Goal: Feedback & Contribution: Submit feedback/report problem

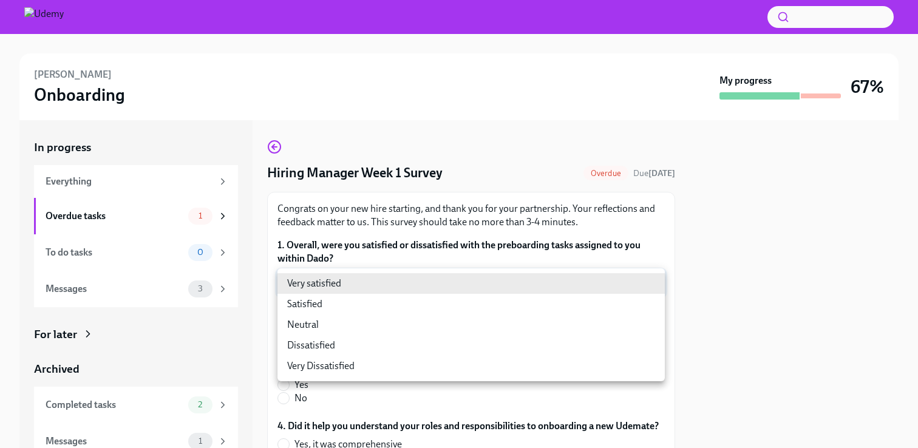
click at [565, 278] on body "[PERSON_NAME] Onboarding My progress 67% In progress Everything Overdue tasks 1…" at bounding box center [459, 224] width 918 height 448
click at [550, 308] on li "Satisfied" at bounding box center [471, 304] width 387 height 21
type input "28yQYiotd"
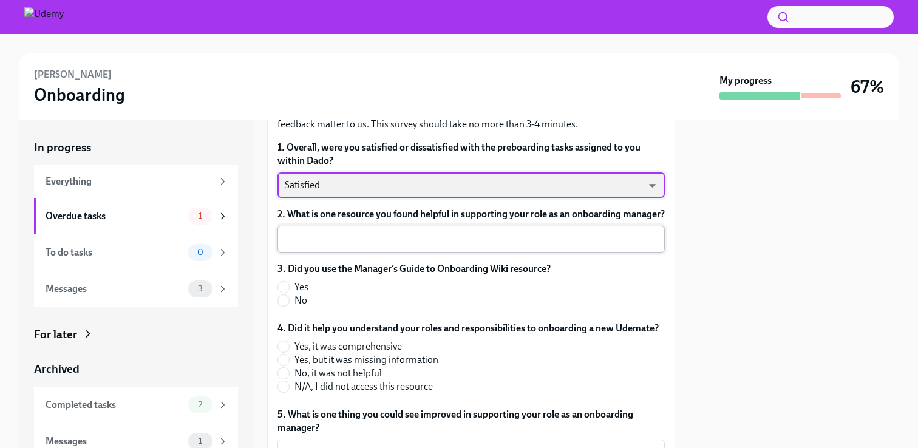
scroll to position [117, 0]
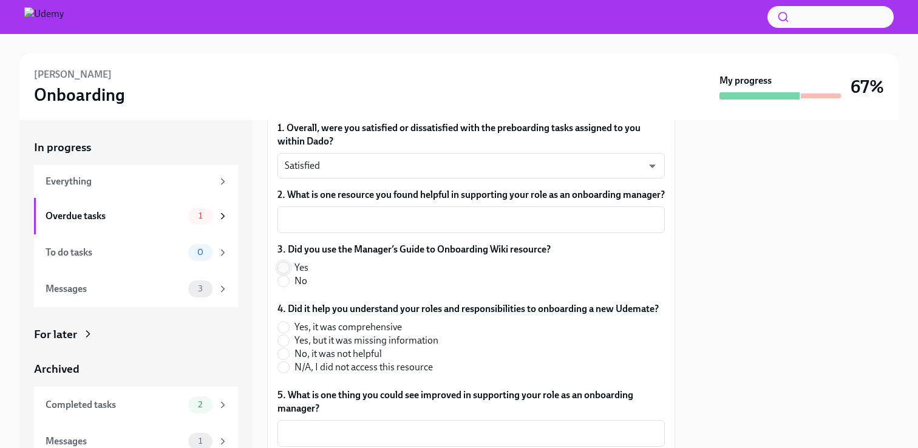
click at [281, 273] on input "Yes" at bounding box center [283, 267] width 11 height 11
radio input "true"
click at [284, 333] on input "Yes, it was comprehensive" at bounding box center [283, 327] width 11 height 11
radio input "true"
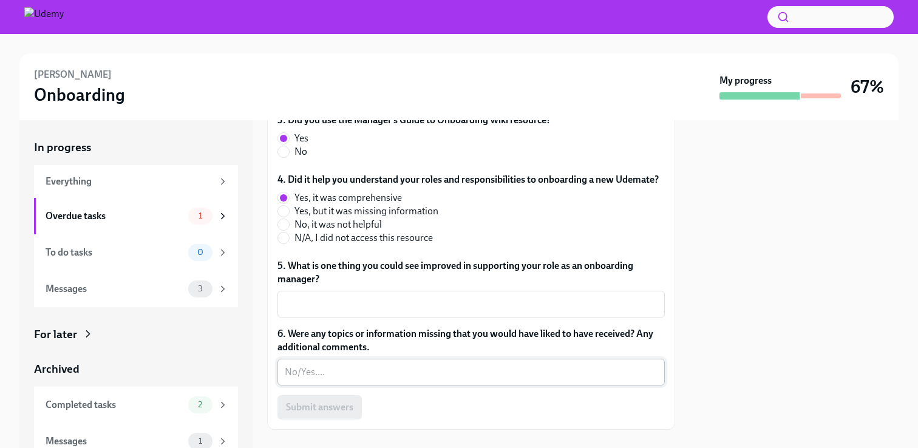
scroll to position [246, 0]
click at [335, 380] on textarea "6. Were any topics or information missing that you would have liked to have rec…" at bounding box center [471, 373] width 373 height 15
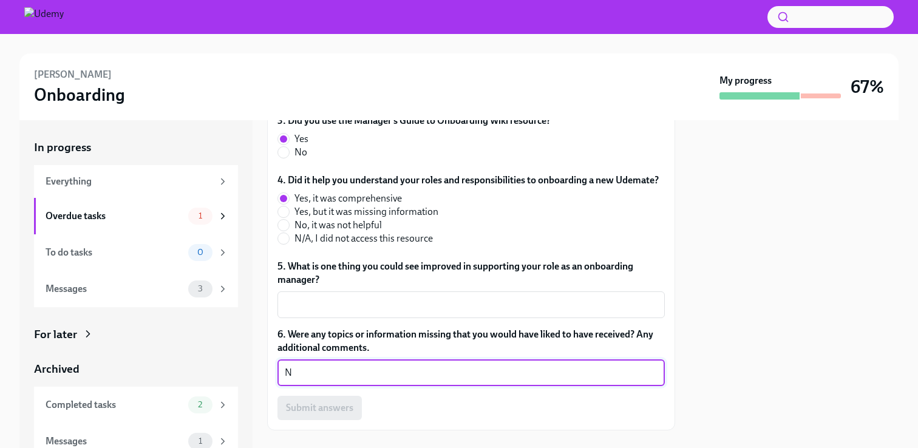
type textarea "N"
